Goal: Information Seeking & Learning: Learn about a topic

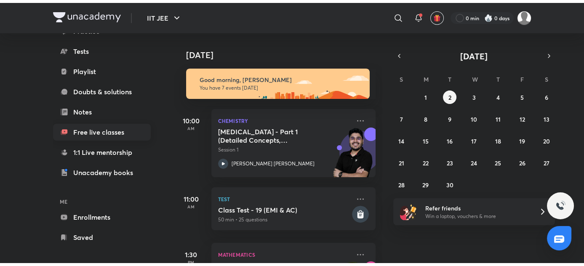
scroll to position [113, 0]
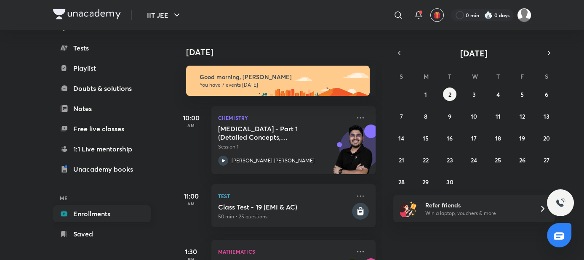
click at [53, 220] on link "Enrollments" at bounding box center [102, 213] width 98 height 17
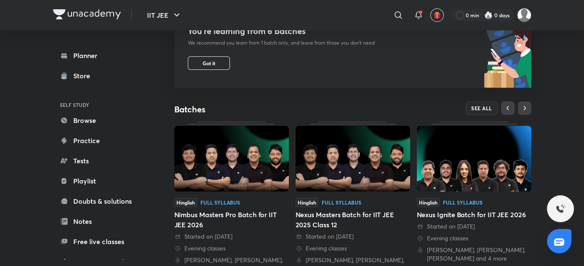
scroll to position [115, 0]
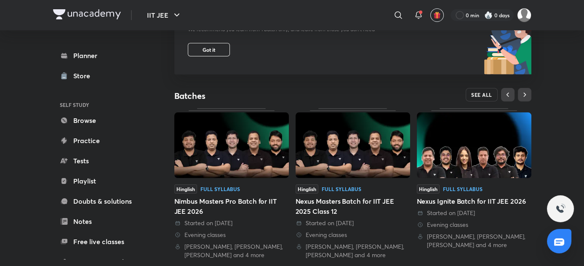
click at [492, 92] on span "SEE ALL" at bounding box center [481, 95] width 21 height 6
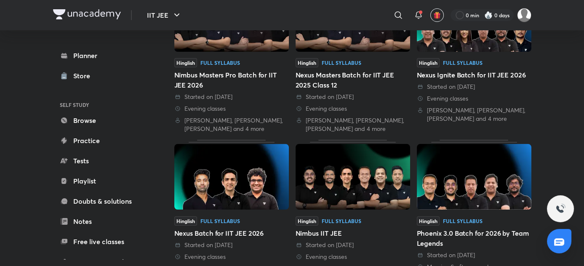
scroll to position [191, 0]
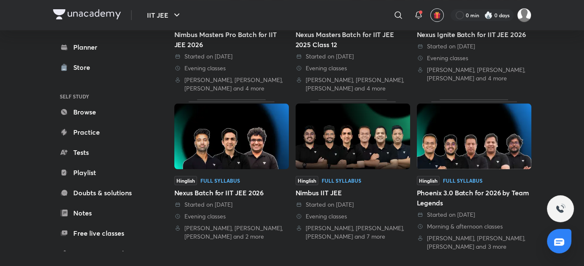
click at [289, 111] on img at bounding box center [231, 137] width 115 height 66
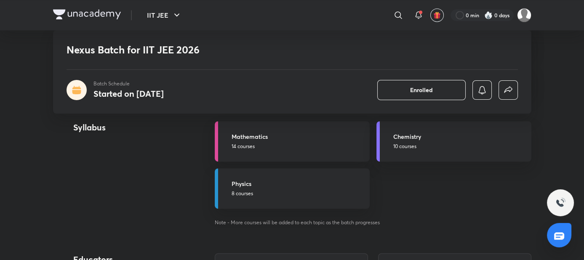
scroll to position [918, 0]
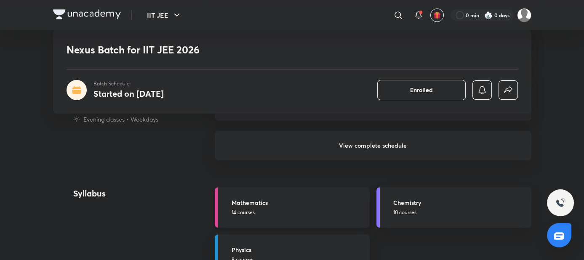
click at [283, 198] on h5 "Mathematics" at bounding box center [298, 202] width 133 height 9
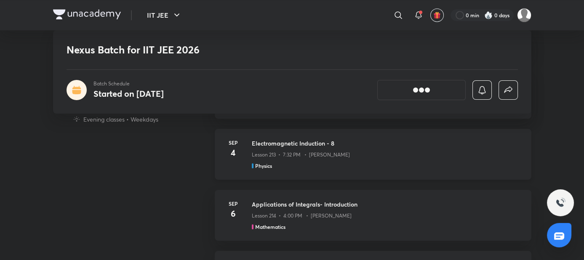
scroll to position [880, 0]
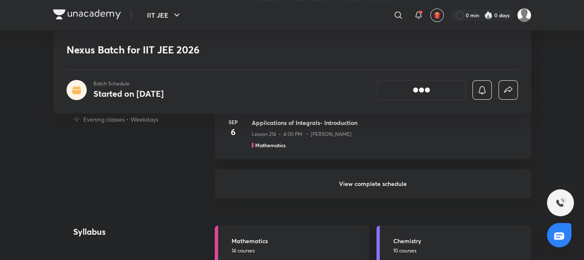
click at [329, 169] on h6 "View complete schedule" at bounding box center [373, 183] width 317 height 29
click at [330, 169] on h6 "View complete schedule" at bounding box center [373, 183] width 317 height 29
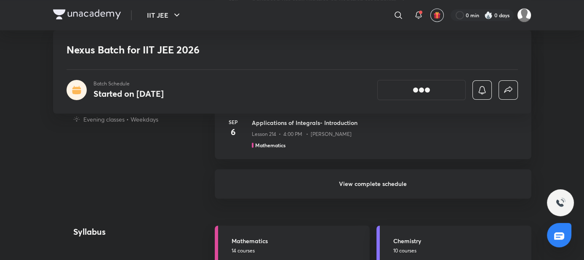
click at [330, 169] on h6 "View complete schedule" at bounding box center [373, 183] width 317 height 29
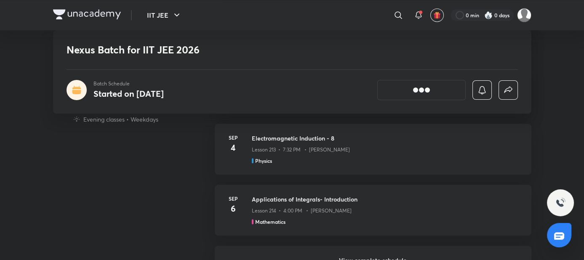
scroll to position [804, 0]
click at [324, 246] on h6 "View complete schedule" at bounding box center [373, 260] width 317 height 29
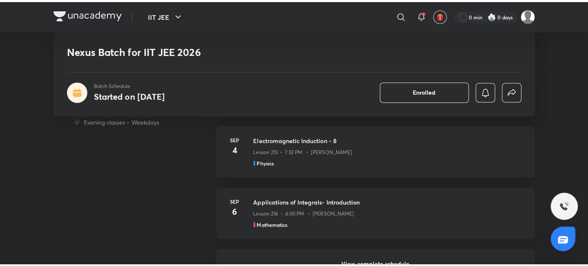
scroll to position [0, 0]
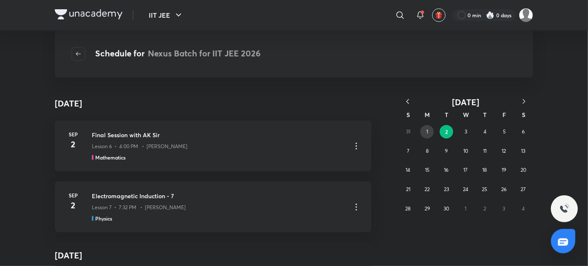
click at [428, 129] on button "1" at bounding box center [426, 131] width 13 height 13
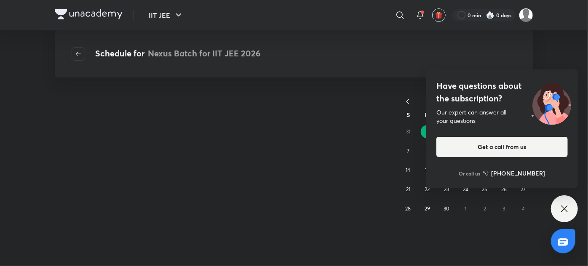
click at [566, 200] on div "Have questions about the subscription? Our expert can answer all your questions…" at bounding box center [564, 208] width 27 height 27
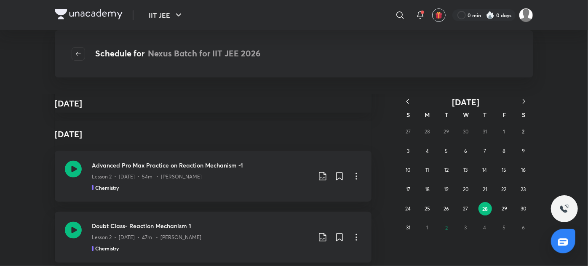
scroll to position [918, 0]
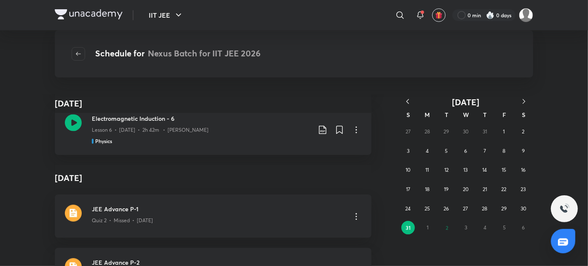
click at [448, 230] on div "27 28 29 30 31 1 2 3 4 5 6 7 8 9 10 11 12 13 14 15 16 17 18 19 20 21 22 23 24 2…" at bounding box center [465, 179] width 135 height 115
click at [447, 230] on div "27 28 29 30 31 1 2 3 4 5 6 7 8 9 10 11 12 13 14 15 16 17 18 19 20 21 22 23 24 2…" at bounding box center [465, 179] width 135 height 115
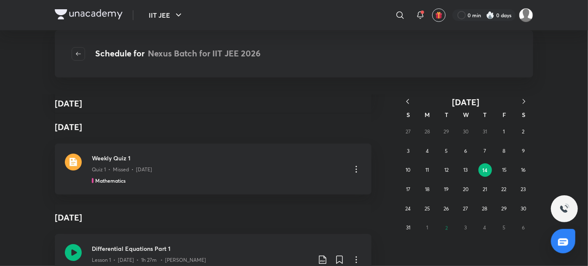
scroll to position [1301, 0]
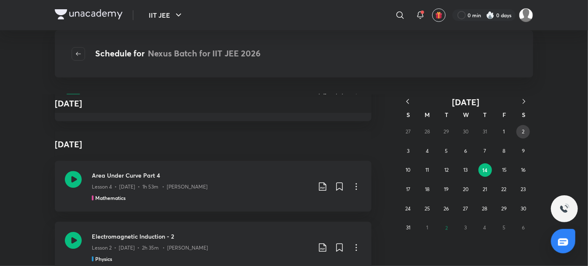
click at [526, 134] on button "2" at bounding box center [522, 131] width 13 height 13
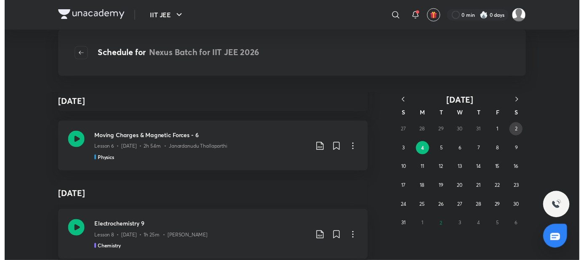
scroll to position [153, 0]
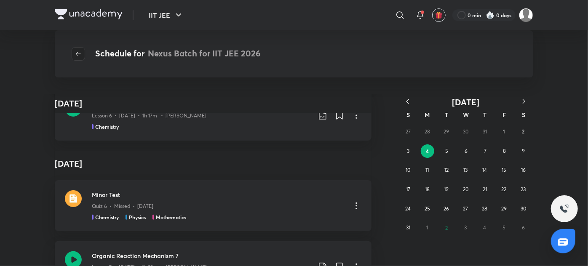
click at [75, 56] on icon "button" at bounding box center [78, 54] width 7 height 7
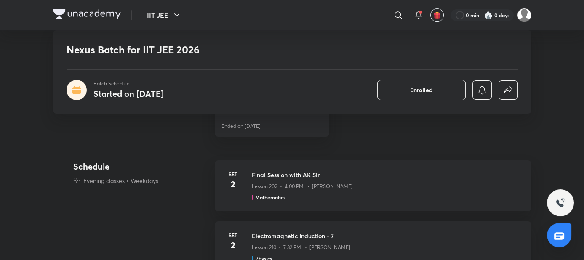
scroll to position [536, 0]
